Goal: Check status

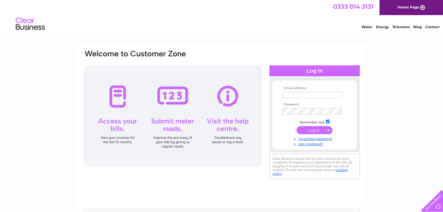
type input "sales@masterleisure.co.uk"
click at [318, 130] on input "submit" at bounding box center [314, 130] width 36 height 8
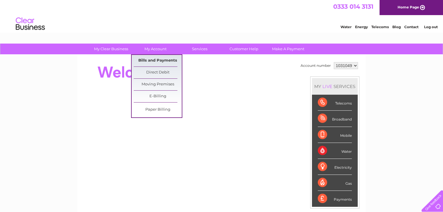
click at [157, 60] on link "Bills and Payments" at bounding box center [158, 61] width 48 height 12
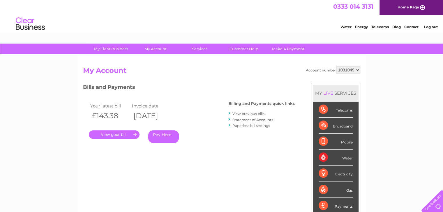
click at [114, 135] on link "." at bounding box center [114, 135] width 51 height 8
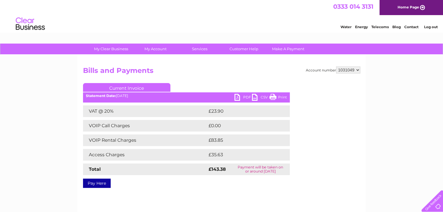
click at [285, 97] on link "Print" at bounding box center [277, 98] width 17 height 8
